Goal: Communication & Community: Answer question/provide support

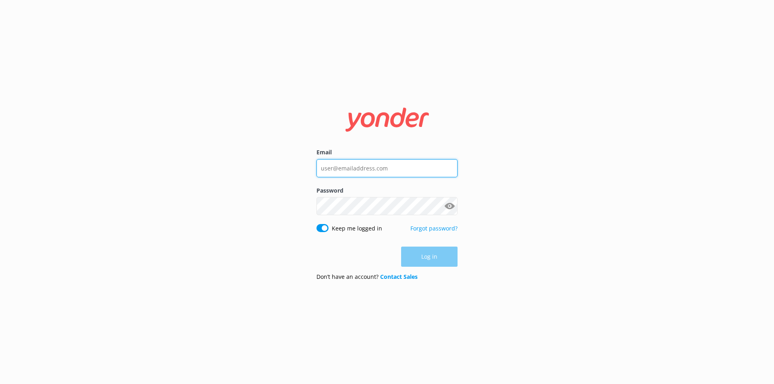
type input "[EMAIL_ADDRESS][DOMAIN_NAME]"
click at [436, 259] on div "Log in" at bounding box center [387, 257] width 141 height 20
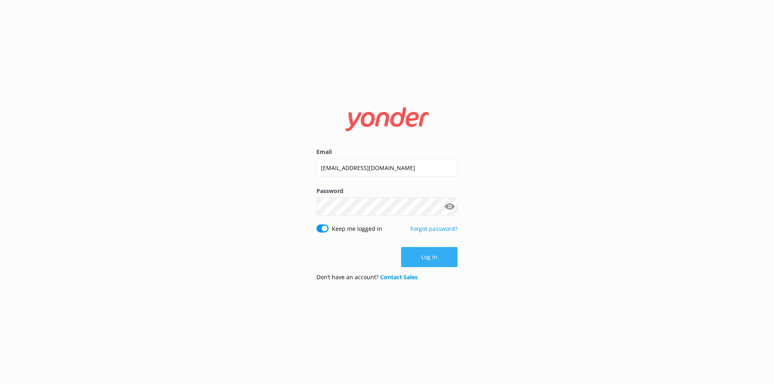
click at [426, 253] on button "Log in" at bounding box center [429, 257] width 56 height 20
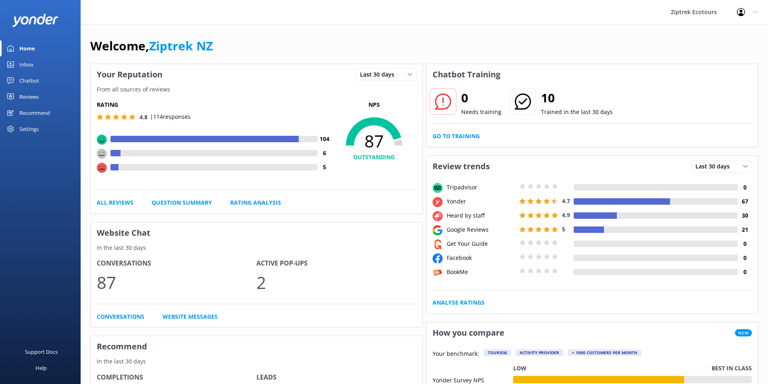
click at [28, 82] on div "Chatbot" at bounding box center [29, 81] width 20 height 16
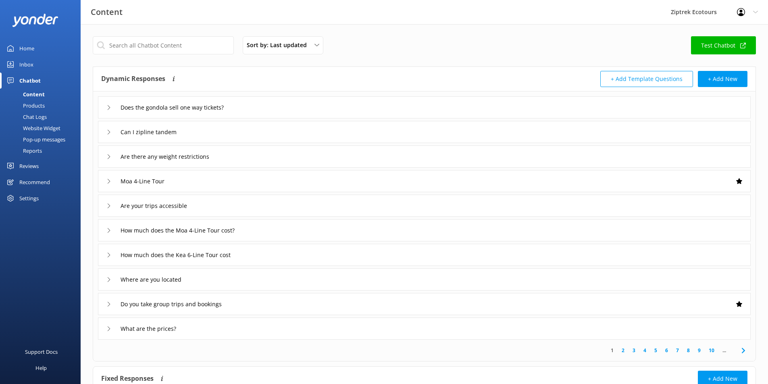
click at [30, 65] on div "Inbox" at bounding box center [26, 64] width 14 height 16
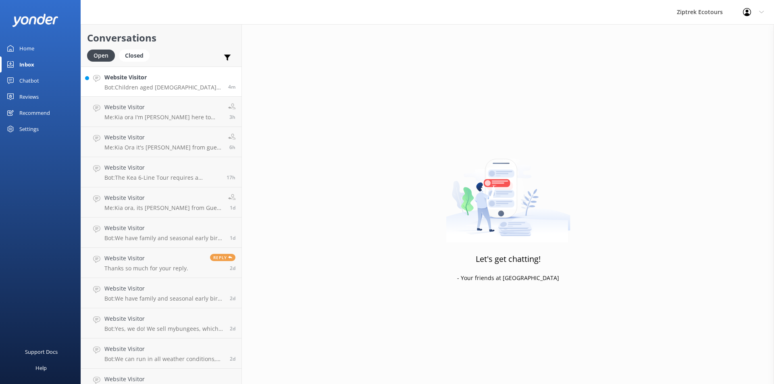
click at [154, 89] on p "Bot: Children aged [DEMOGRAPHIC_DATA] years are welcome to join our tours, but …" at bounding box center [163, 87] width 118 height 7
